Goal: Task Accomplishment & Management: Complete application form

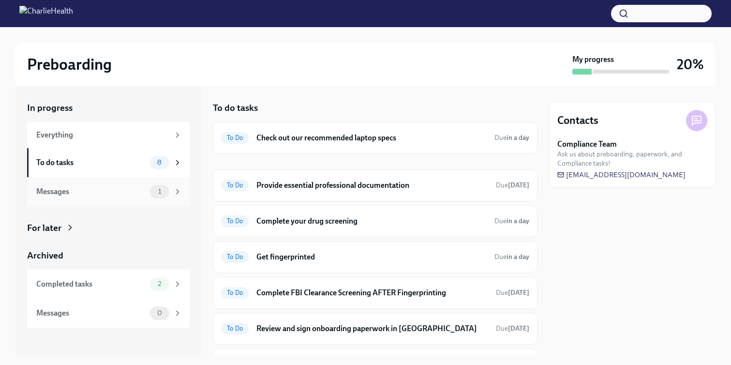
click at [130, 191] on div "Messages" at bounding box center [91, 191] width 110 height 11
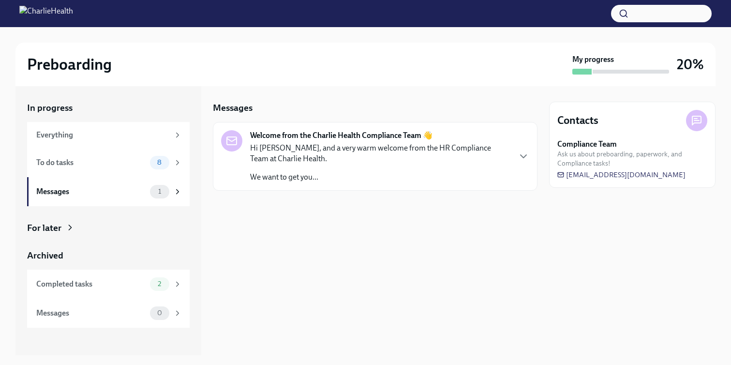
click at [352, 143] on p "Hi [PERSON_NAME], and a very warm welcome from the HR Compliance Team at Charli…" at bounding box center [380, 153] width 260 height 21
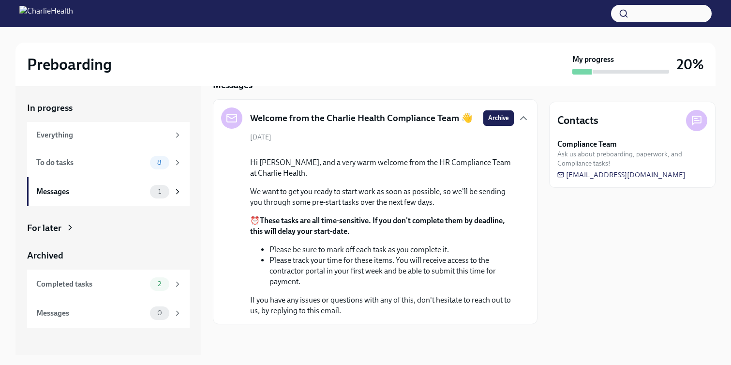
scroll to position [98, 0]
click at [128, 162] on div "To do tasks" at bounding box center [91, 162] width 110 height 11
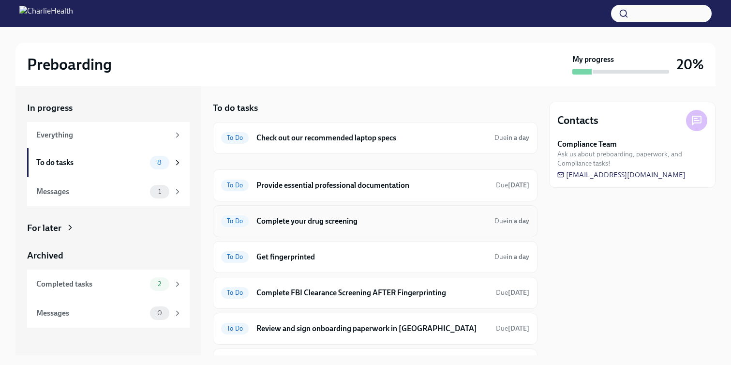
click at [400, 228] on div "To Do Complete your drug screening Due in a day" at bounding box center [375, 220] width 308 height 15
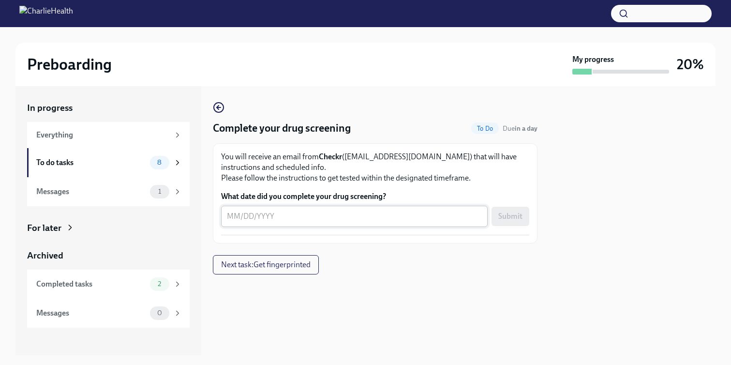
click at [239, 216] on textarea "What date did you complete your drug screening?" at bounding box center [354, 216] width 255 height 12
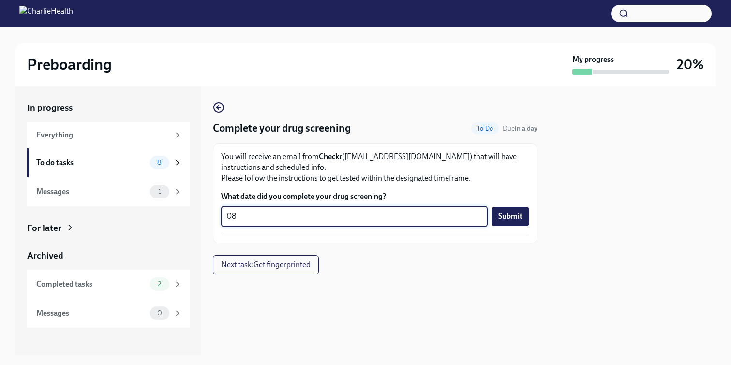
type textarea "0"
type textarea "[DATE]"
click at [515, 209] on button "Submit" at bounding box center [510, 215] width 38 height 19
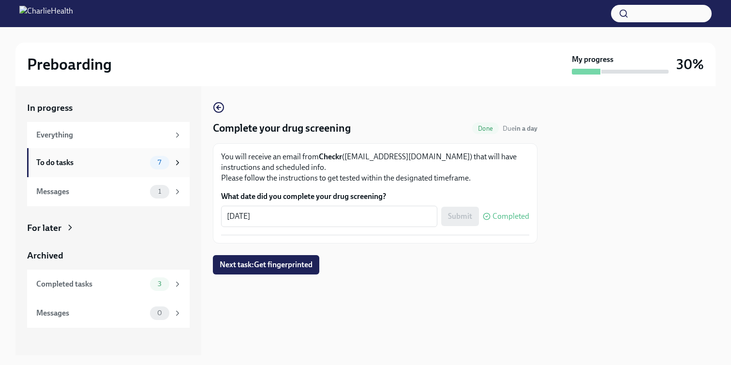
click at [141, 167] on div "To do tasks" at bounding box center [91, 162] width 110 height 11
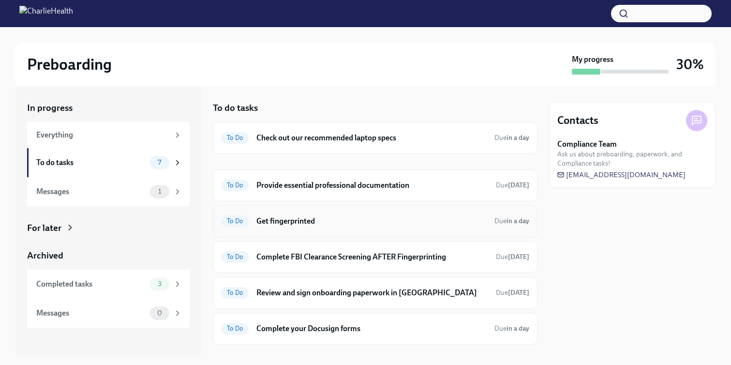
click at [408, 220] on h6 "Get fingerprinted" at bounding box center [371, 221] width 230 height 11
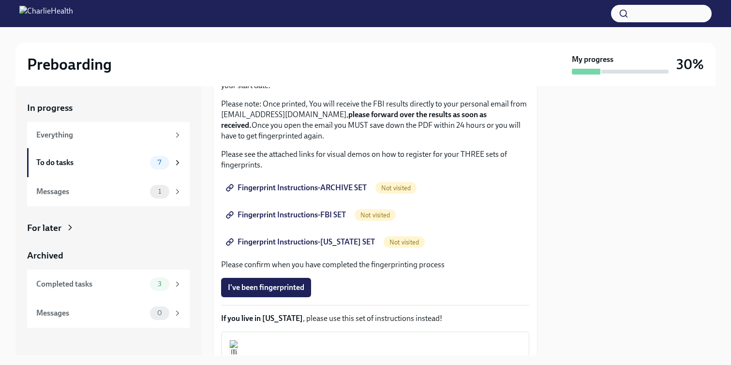
scroll to position [108, 0]
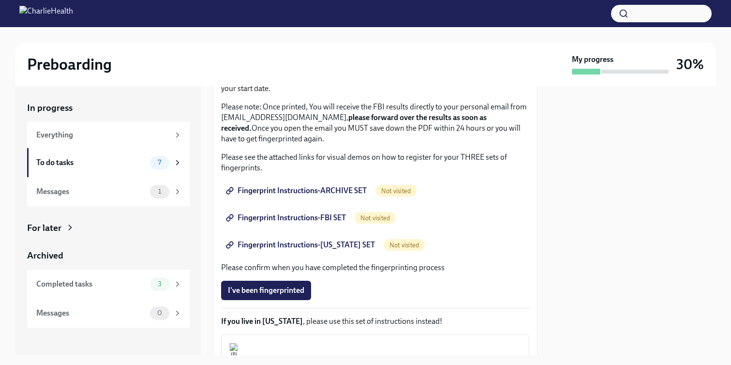
click at [329, 188] on span "Fingerprint Instructions-ARCHIVE SET" at bounding box center [297, 191] width 139 height 10
click at [324, 219] on span "Fingerprint Instructions-FBI SET" at bounding box center [287, 218] width 118 height 10
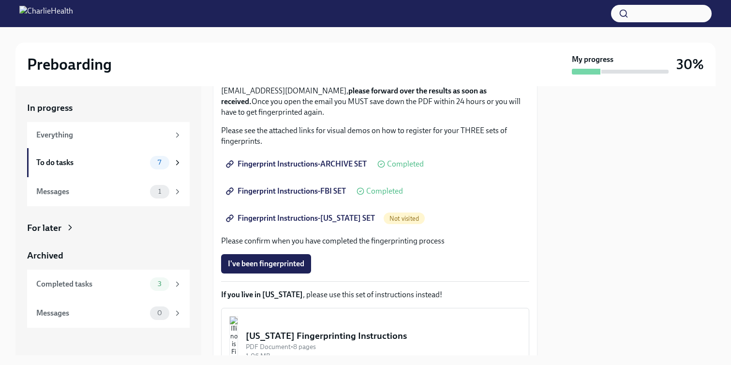
scroll to position [121, 0]
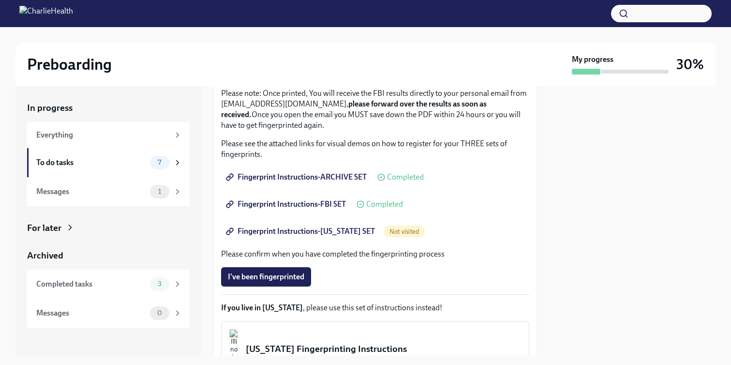
click at [340, 231] on span "Fingerprint Instructions-[US_STATE] SET" at bounding box center [301, 231] width 147 height 10
click at [117, 159] on div "To do tasks" at bounding box center [91, 162] width 110 height 11
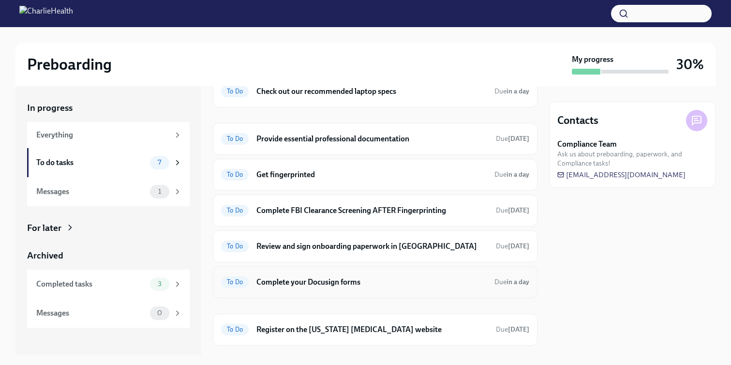
scroll to position [67, 0]
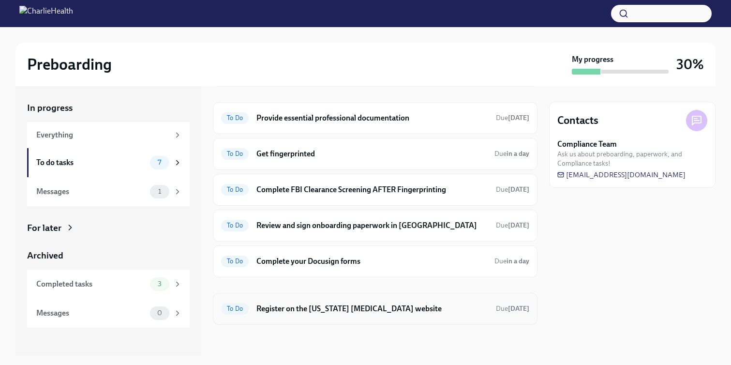
click at [380, 315] on div "To Do Register on the [US_STATE] [MEDICAL_DATA] website Due [DATE]" at bounding box center [375, 308] width 308 height 15
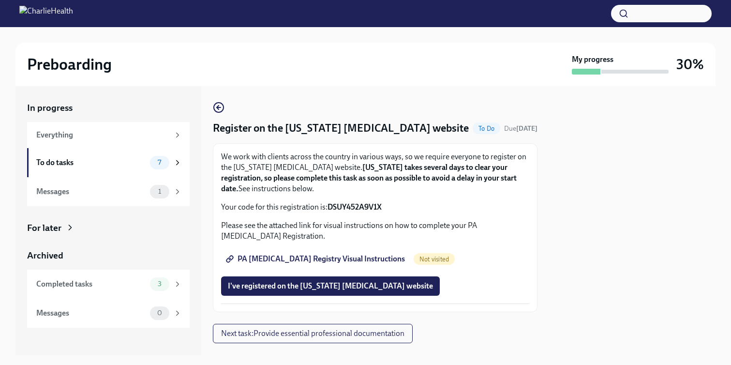
click at [336, 259] on span "PA [MEDICAL_DATA] Registry Visual Instructions" at bounding box center [316, 259] width 177 height 10
